Goal: Information Seeking & Learning: Find specific fact

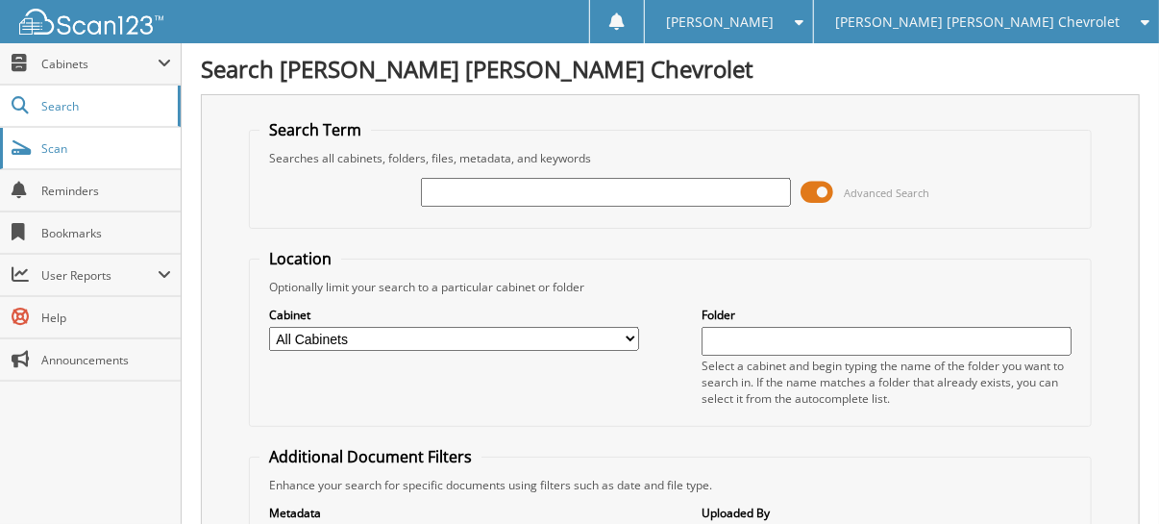
click at [81, 147] on span "Scan" at bounding box center [106, 148] width 130 height 16
type input "[PERSON_NAME]"
drag, startPoint x: 541, startPoint y: 195, endPoint x: 298, endPoint y: 199, distance: 243.3
click at [302, 200] on div "BERNIER Advanced Search" at bounding box center [671, 192] width 822 height 52
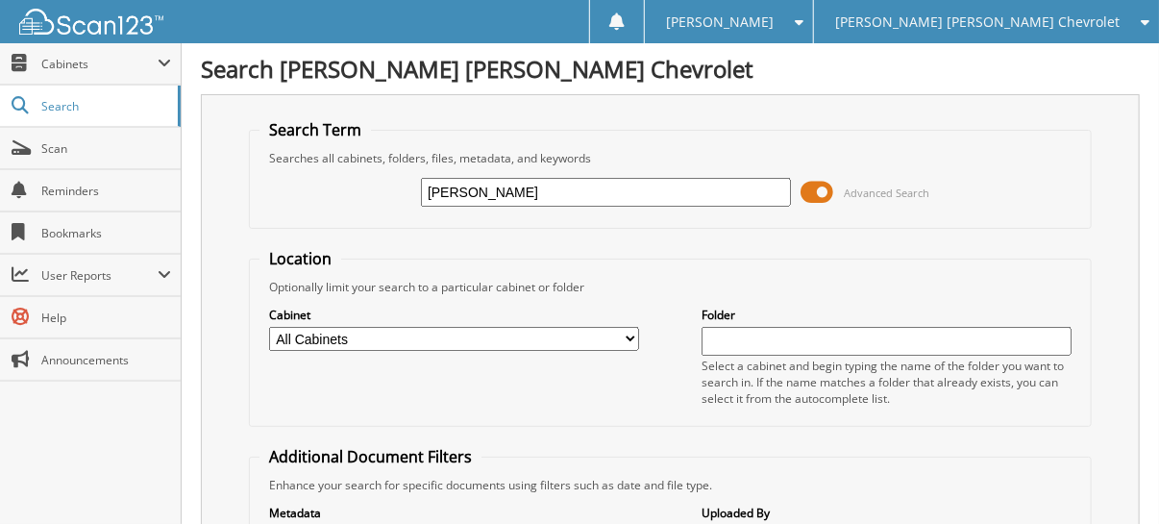
click at [1055, 21] on span "[PERSON_NAME] [PERSON_NAME] Chevrolet" at bounding box center [977, 22] width 285 height 12
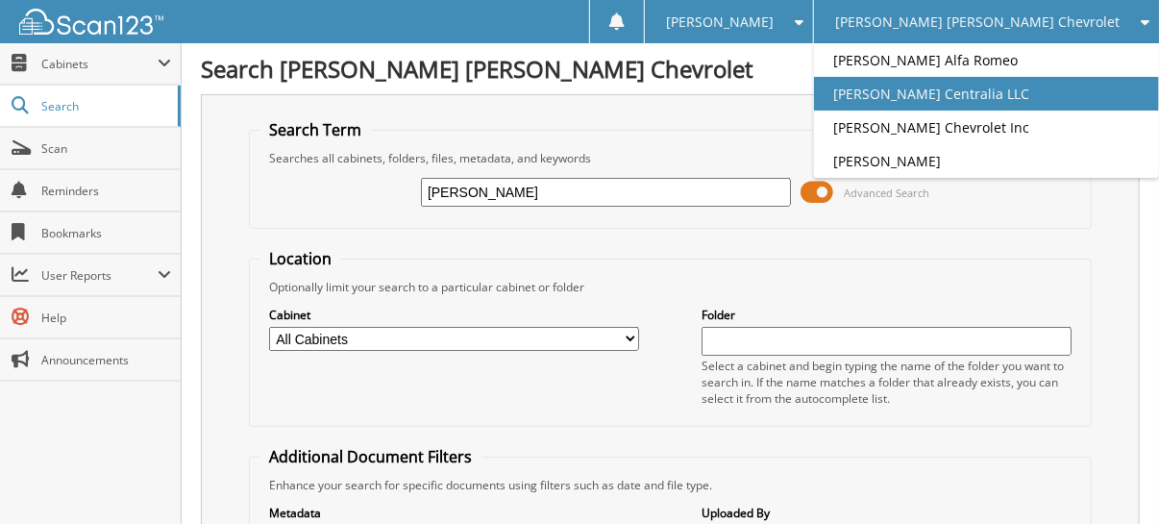
click at [1083, 88] on link "[PERSON_NAME] Centralia LLC" at bounding box center [986, 94] width 345 height 34
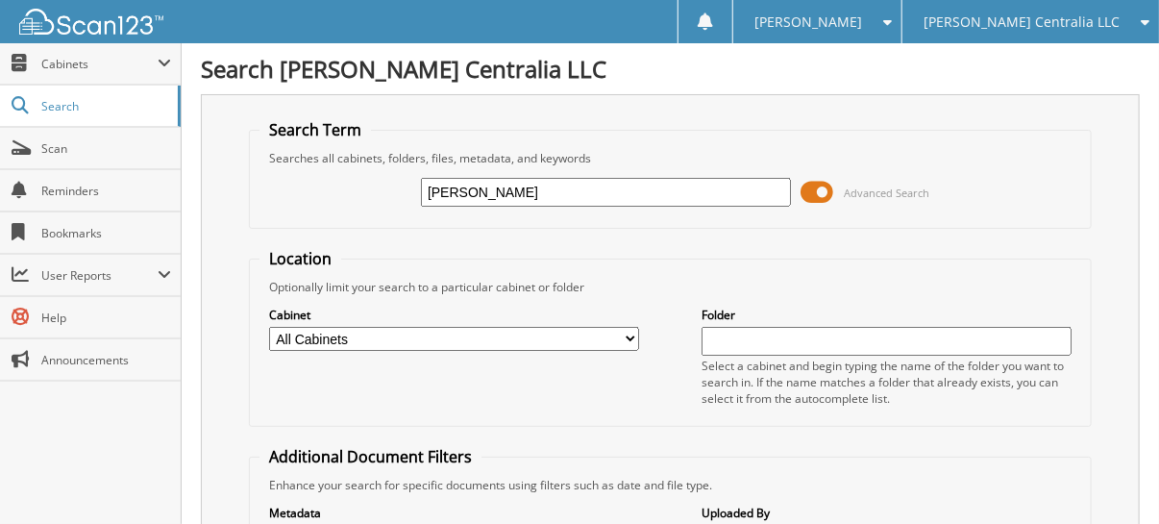
type input "BERNIER"
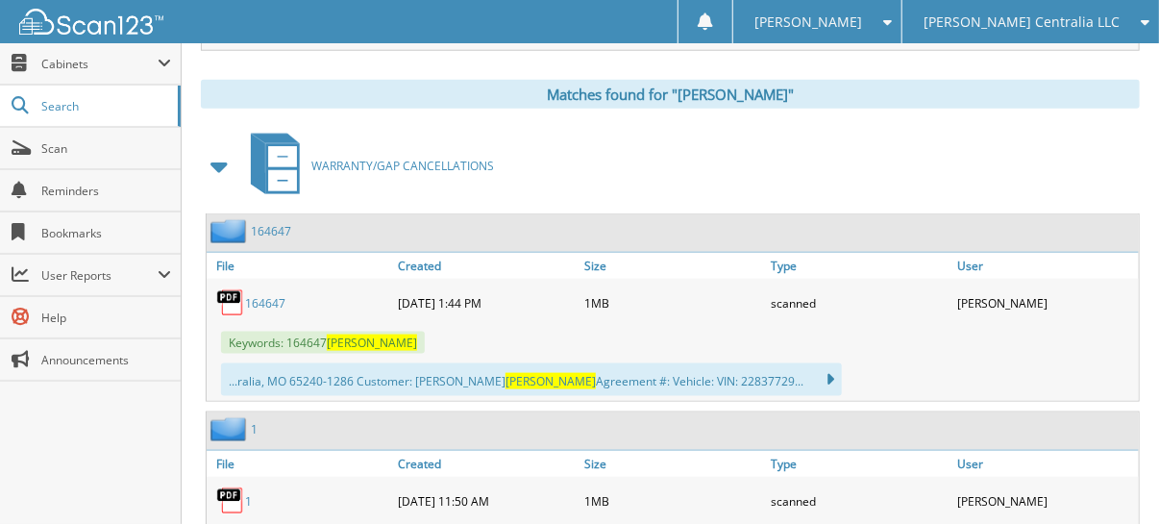
scroll to position [864, 0]
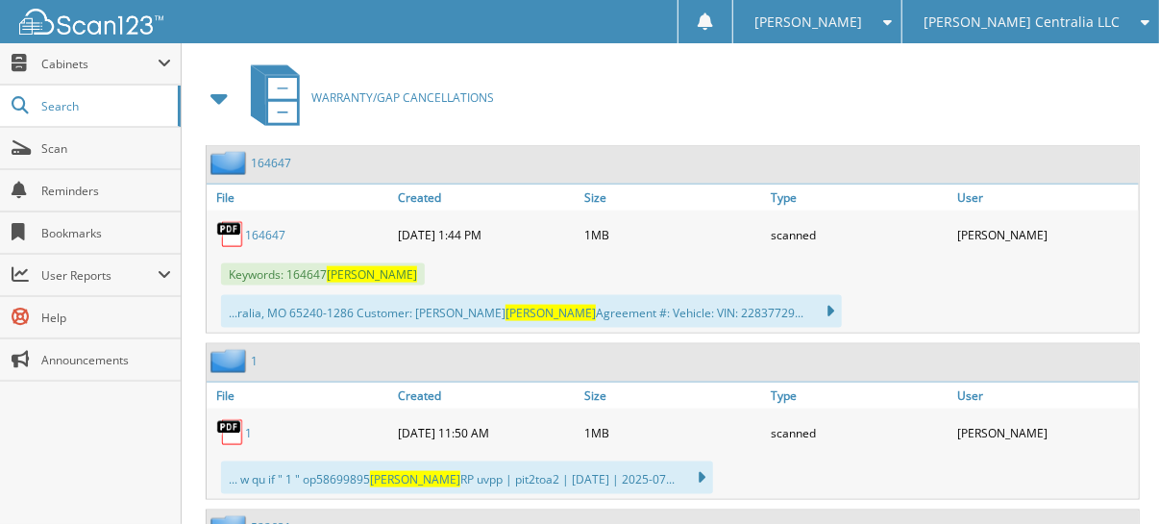
click at [269, 227] on link "164647" at bounding box center [265, 235] width 40 height 16
click at [216, 81] on span at bounding box center [220, 98] width 27 height 35
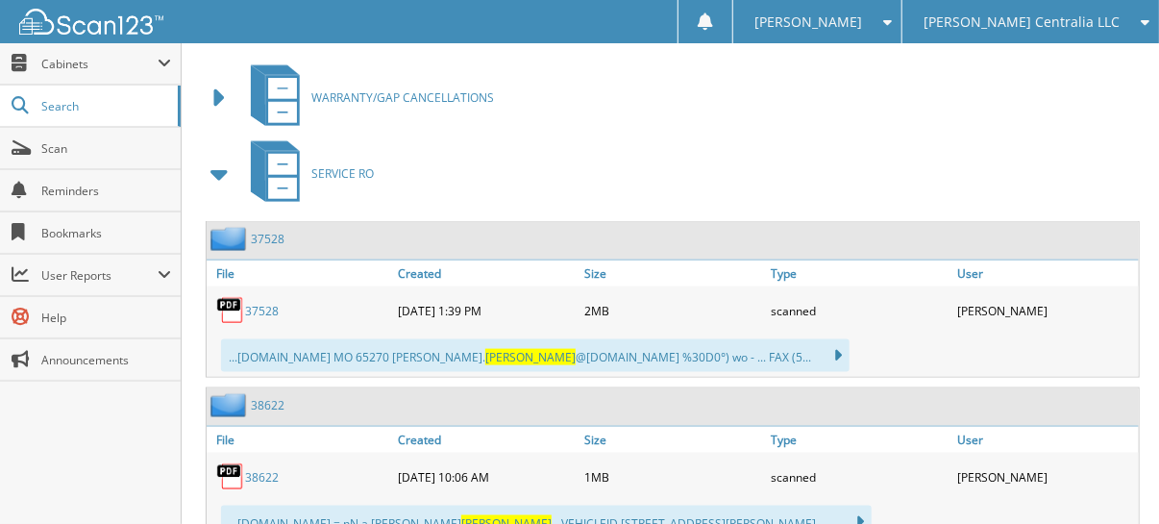
click at [215, 157] on span at bounding box center [220, 174] width 27 height 35
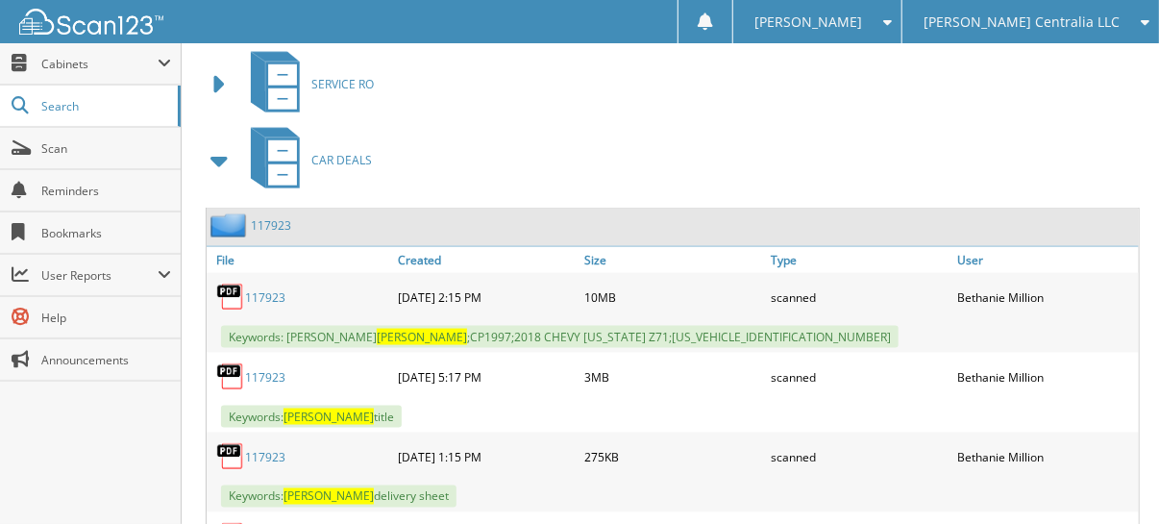
scroll to position [1053, 0]
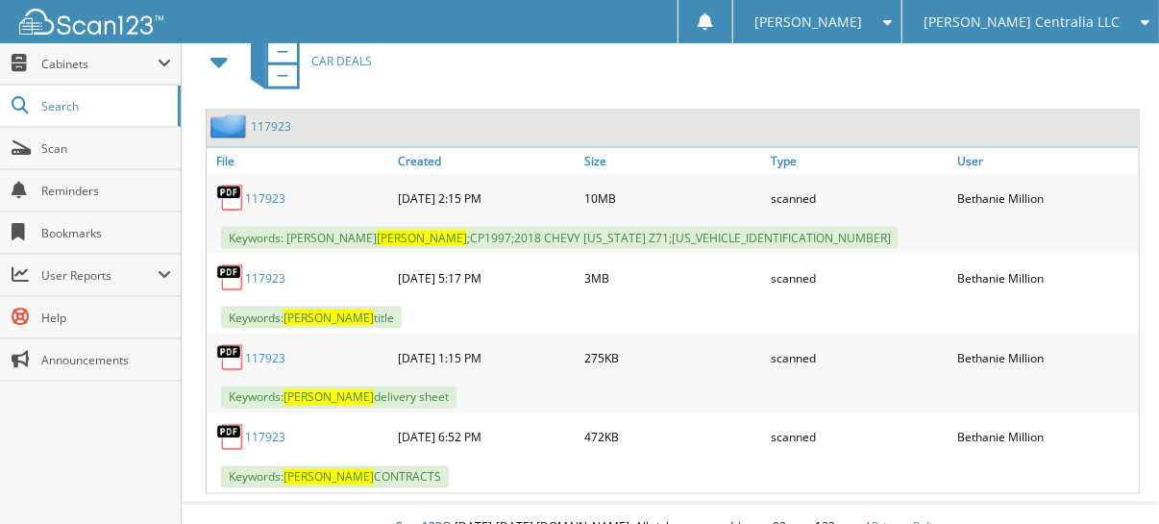
click at [270, 190] on link "117923" at bounding box center [265, 198] width 40 height 16
click at [73, 145] on span "Scan" at bounding box center [106, 148] width 130 height 16
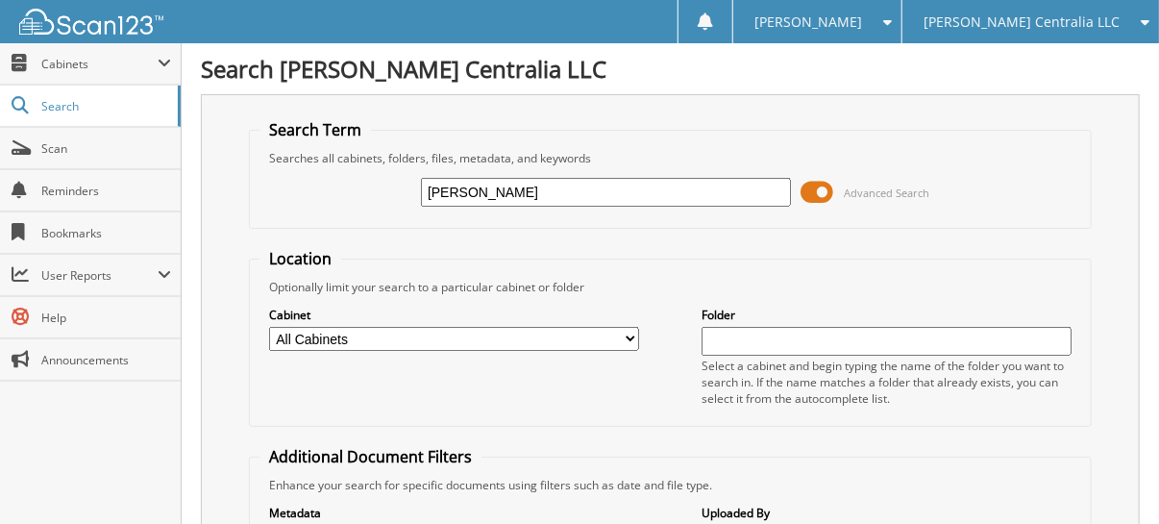
type input "[PERSON_NAME]"
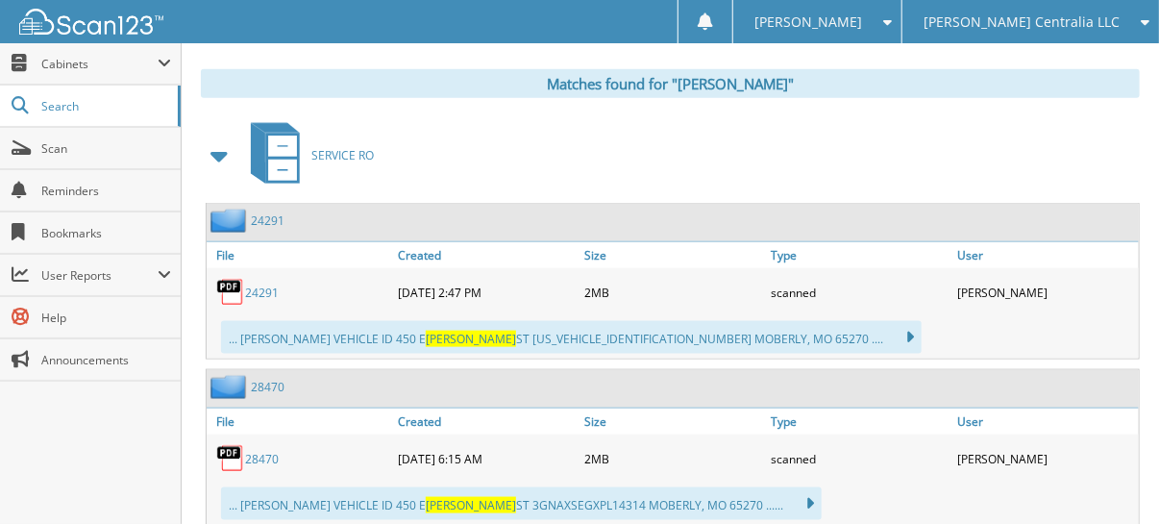
scroll to position [864, 0]
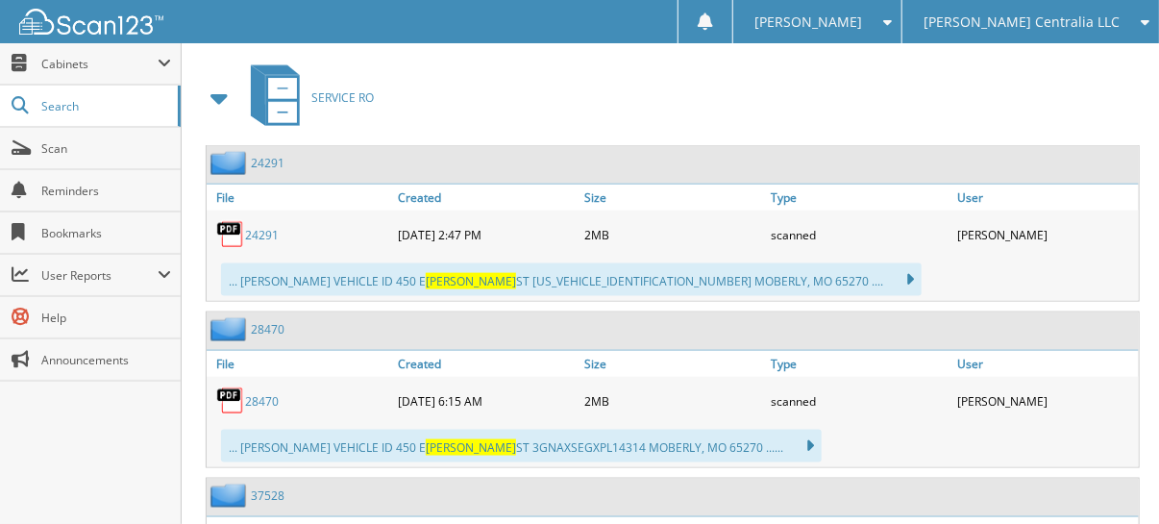
click at [219, 85] on span at bounding box center [220, 98] width 27 height 35
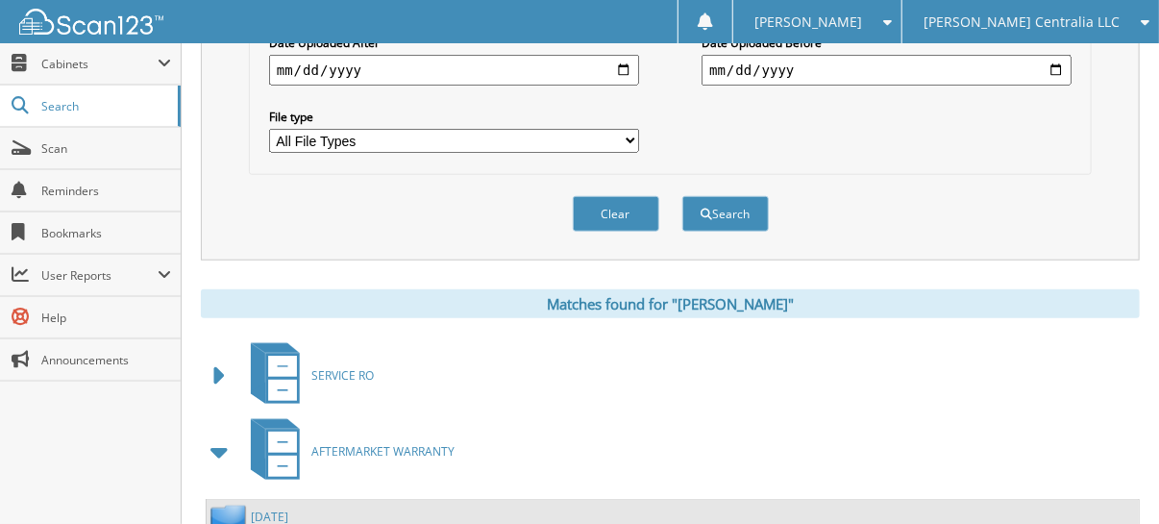
scroll to position [535, 0]
